Goal: Information Seeking & Learning: Understand process/instructions

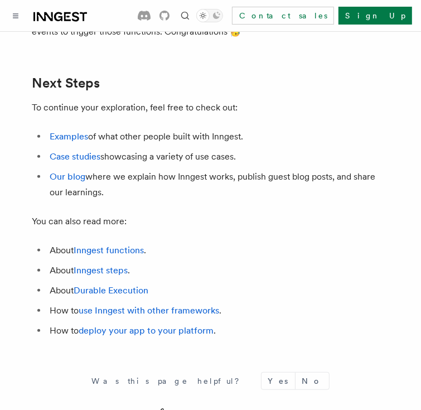
scroll to position [6649, 0]
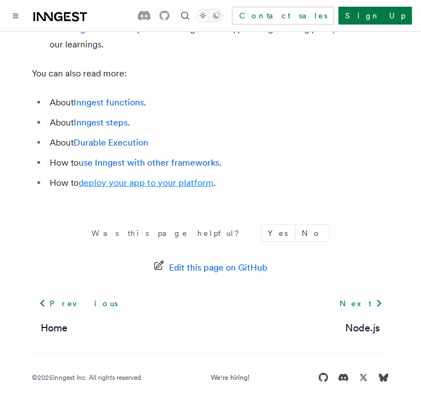
click at [158, 184] on link "deploy your app to your platform" at bounding box center [146, 182] width 135 height 11
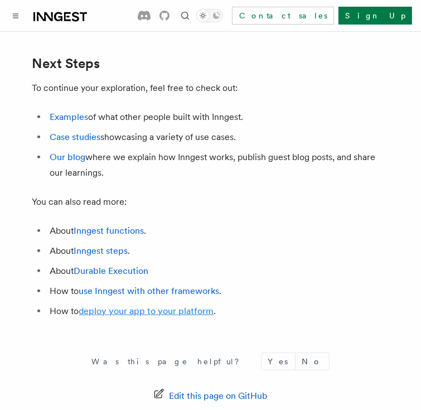
scroll to position [6492, 0]
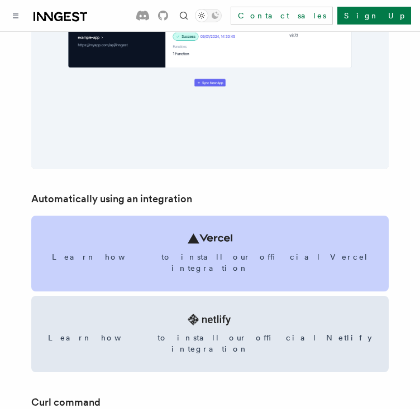
scroll to position [1225, 0]
click at [200, 235] on icon at bounding box center [209, 238] width 45 height 10
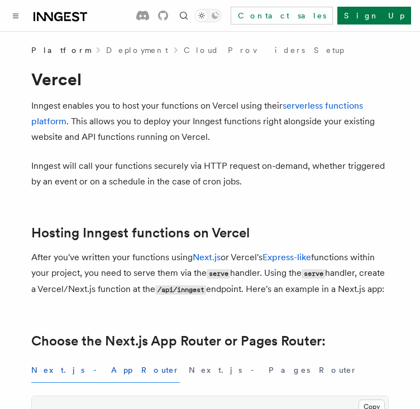
click at [110, 55] on link "Deployment" at bounding box center [137, 50] width 62 height 11
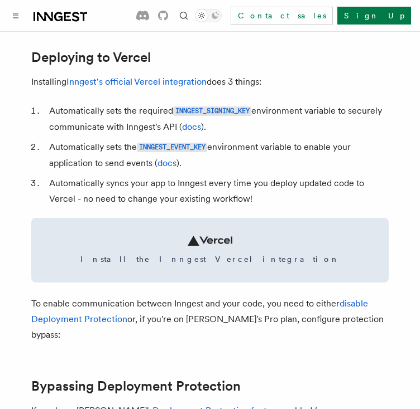
scroll to position [533, 0]
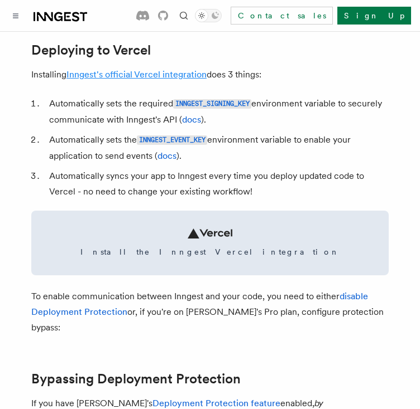
click at [146, 80] on link "Inngest's official Vercel integration" at bounding box center [136, 74] width 140 height 11
